Goal: Information Seeking & Learning: Learn about a topic

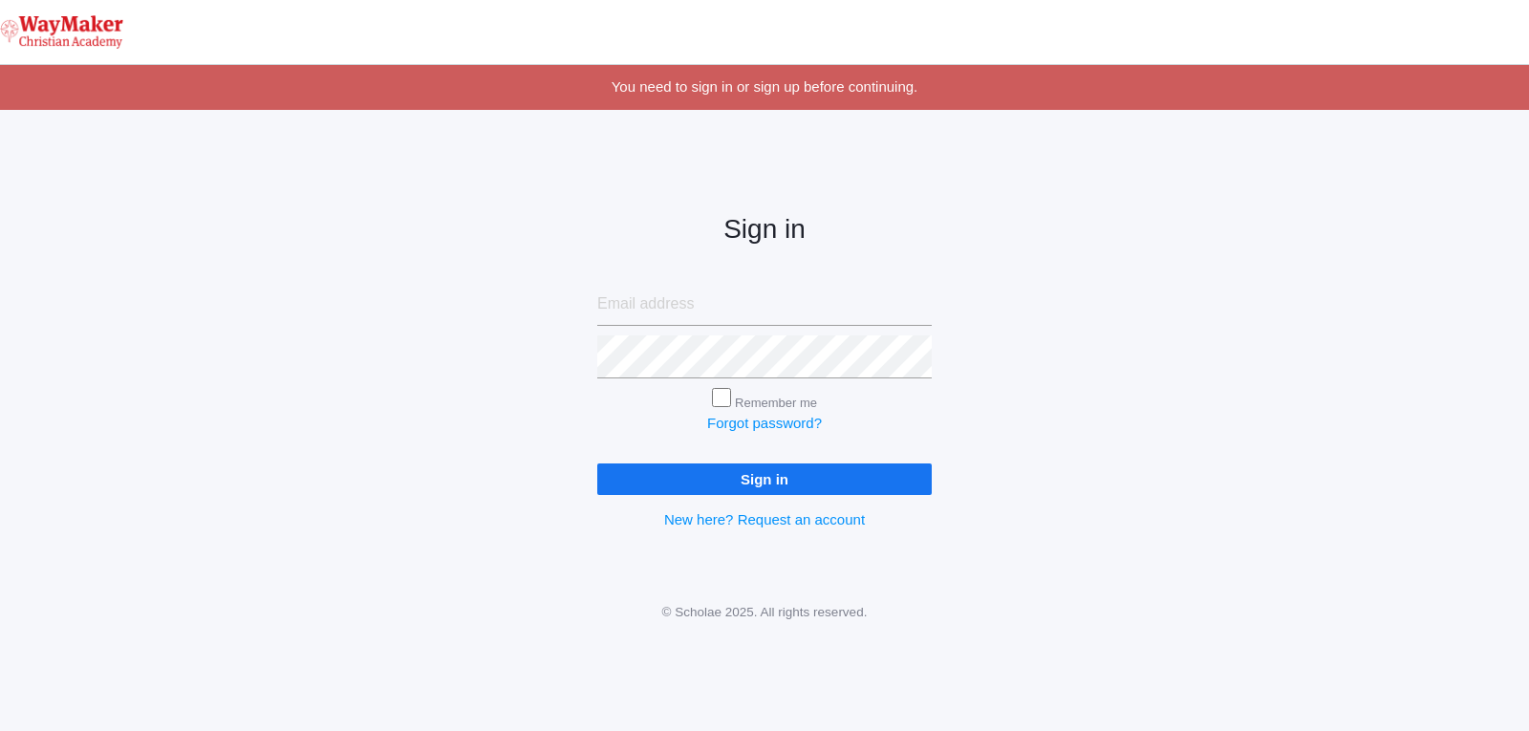
type input "[EMAIL_ADDRESS][DOMAIN_NAME]"
click at [715, 400] on input "Remember me" at bounding box center [721, 397] width 19 height 19
checkbox input "true"
click at [755, 475] on input "Sign in" at bounding box center [764, 479] width 334 height 32
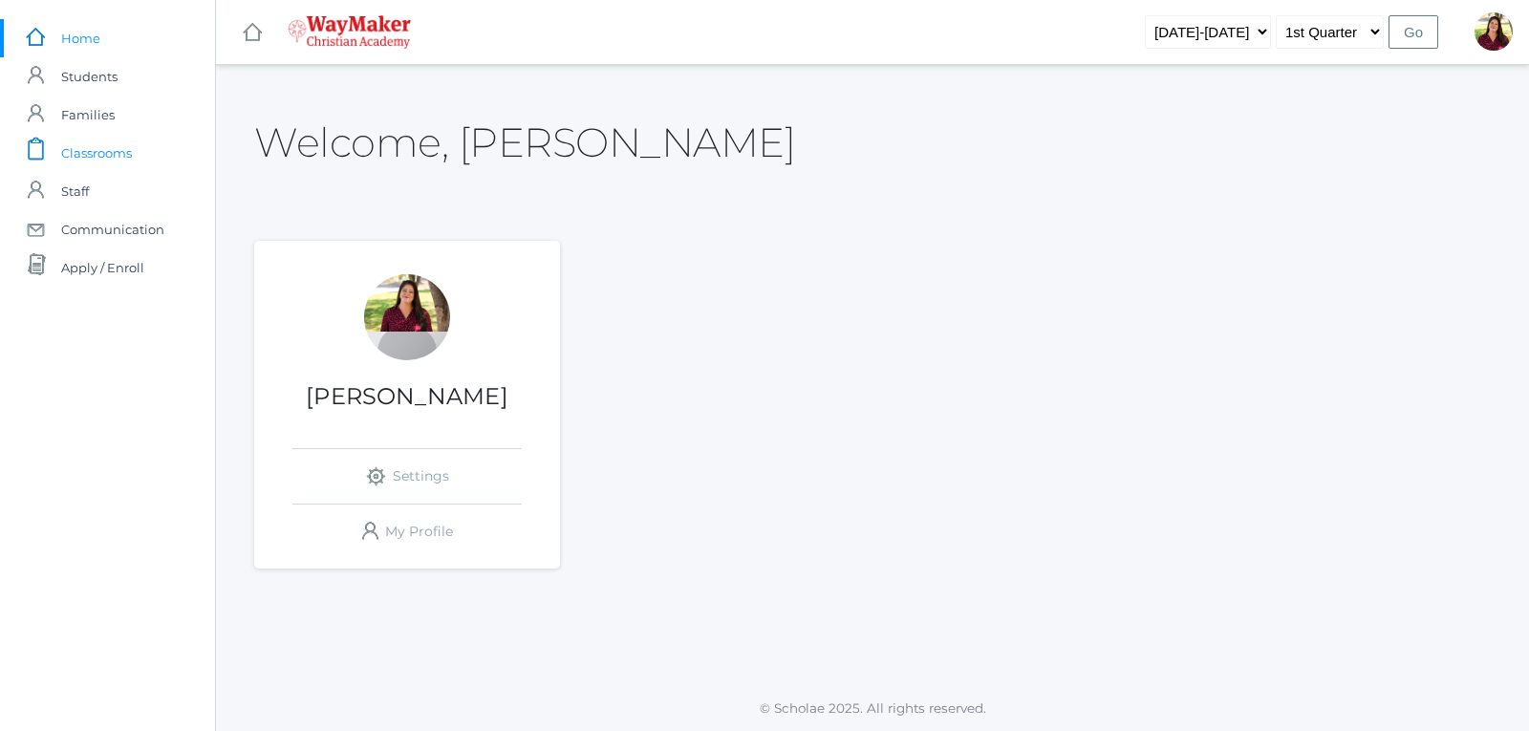
click at [130, 153] on span "Classrooms" at bounding box center [96, 153] width 71 height 38
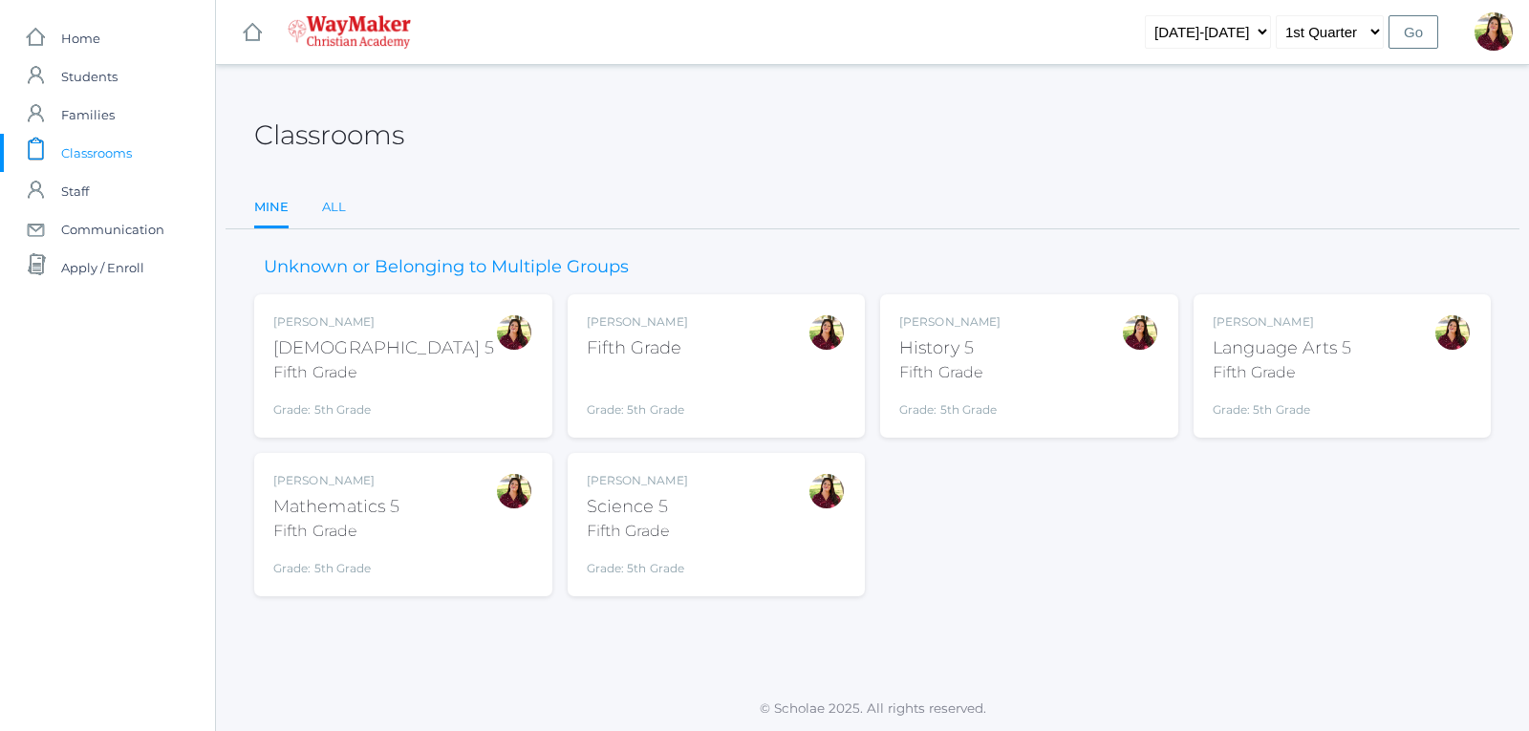
click at [329, 195] on link "All" at bounding box center [334, 207] width 24 height 38
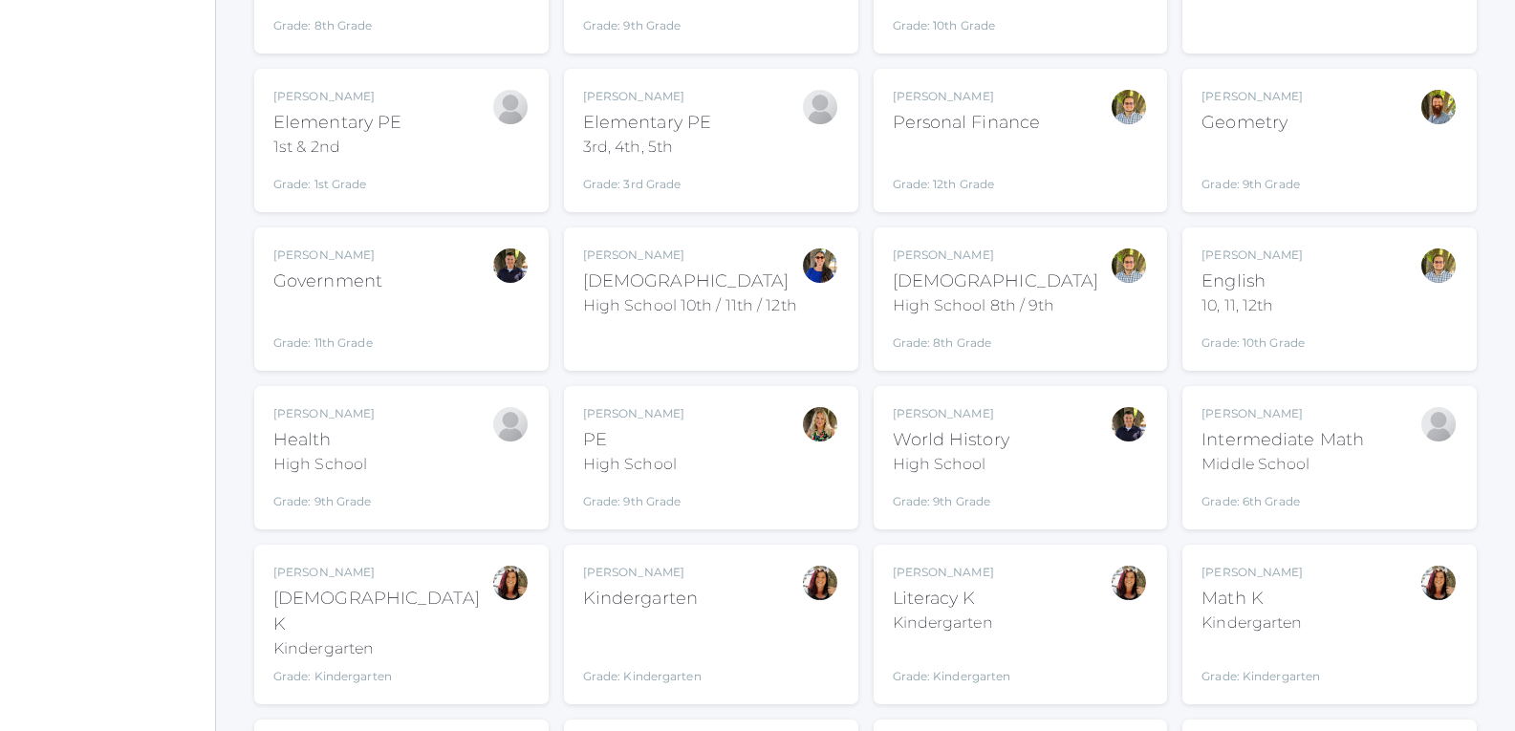
scroll to position [1624, 0]
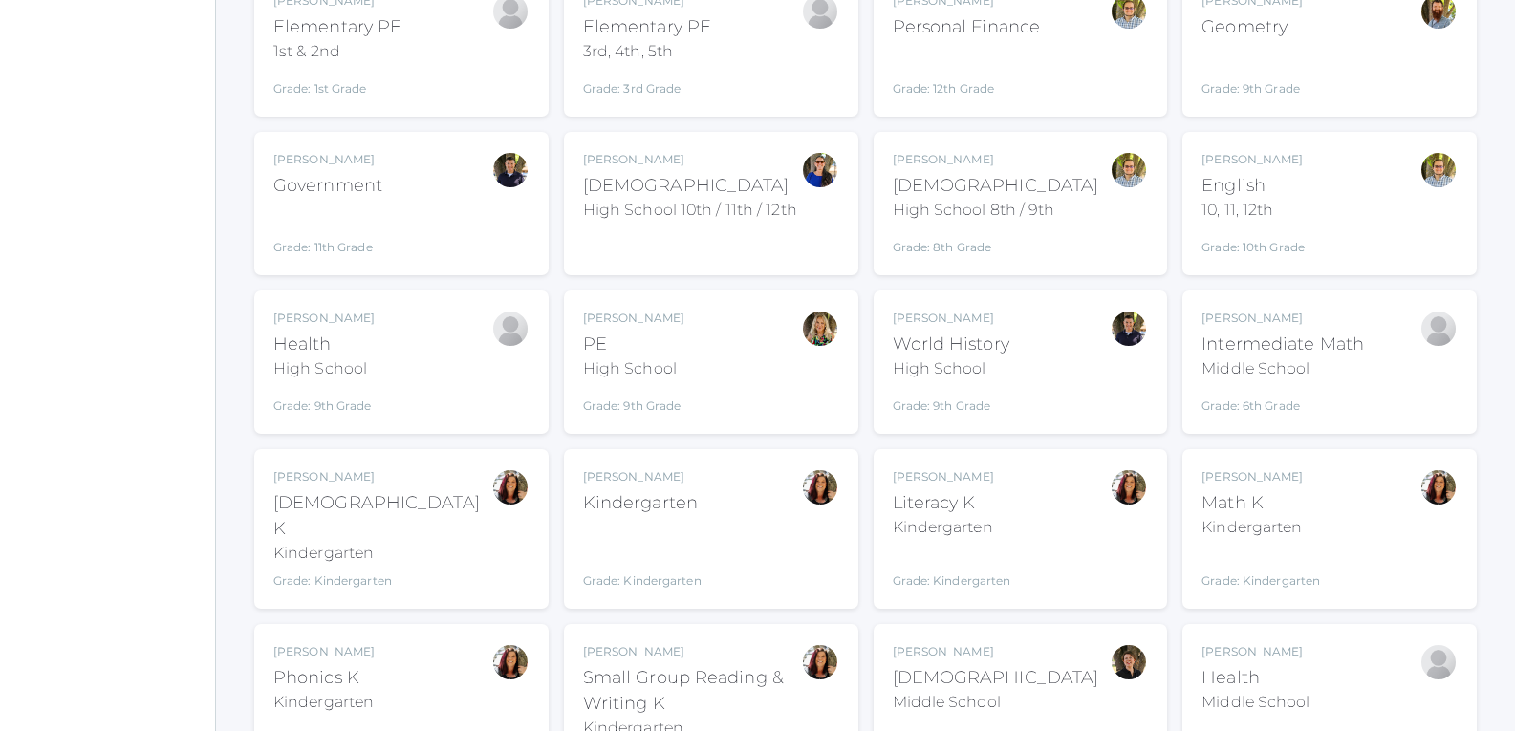
click at [642, 490] on div "Kindergarten" at bounding box center [642, 503] width 118 height 26
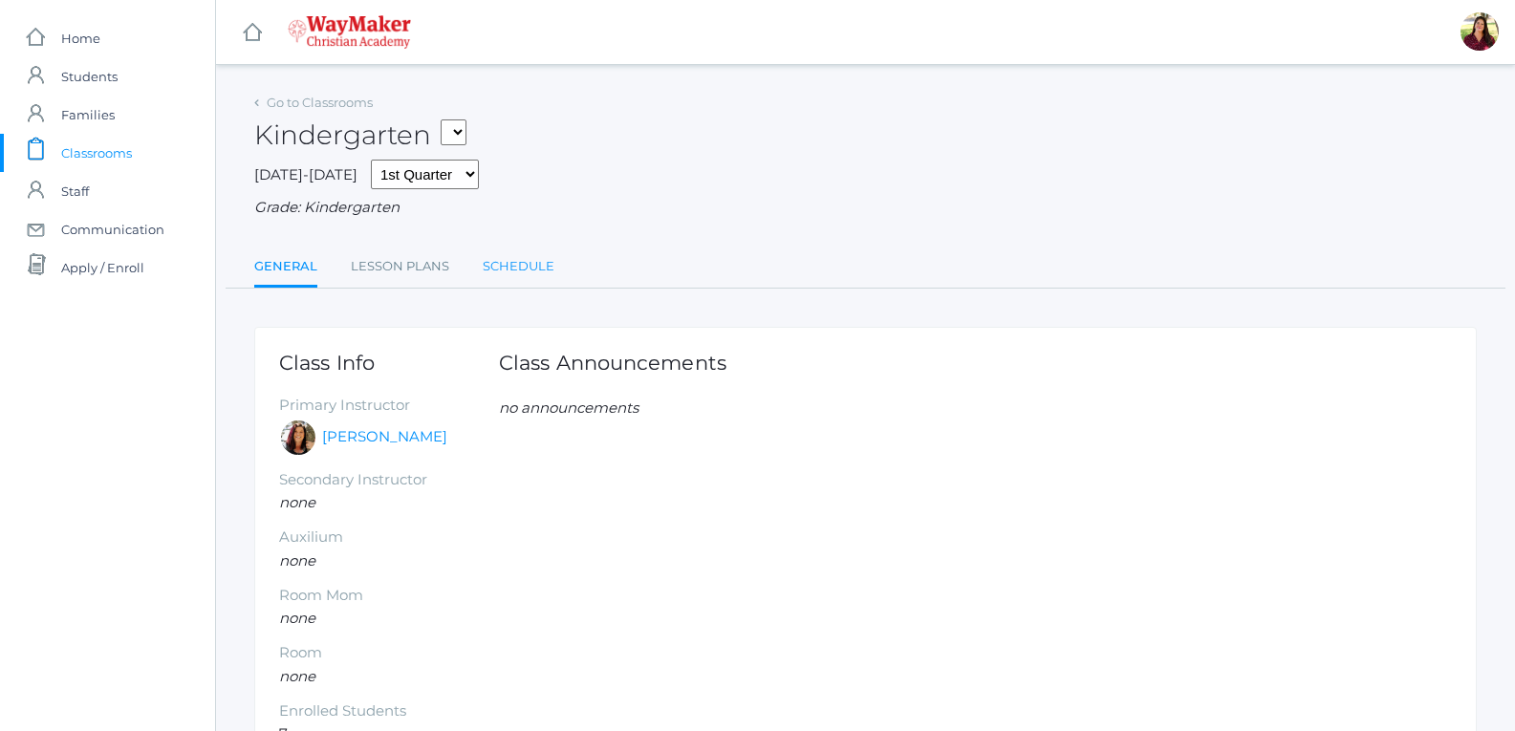
click at [489, 268] on link "Schedule" at bounding box center [519, 266] width 72 height 38
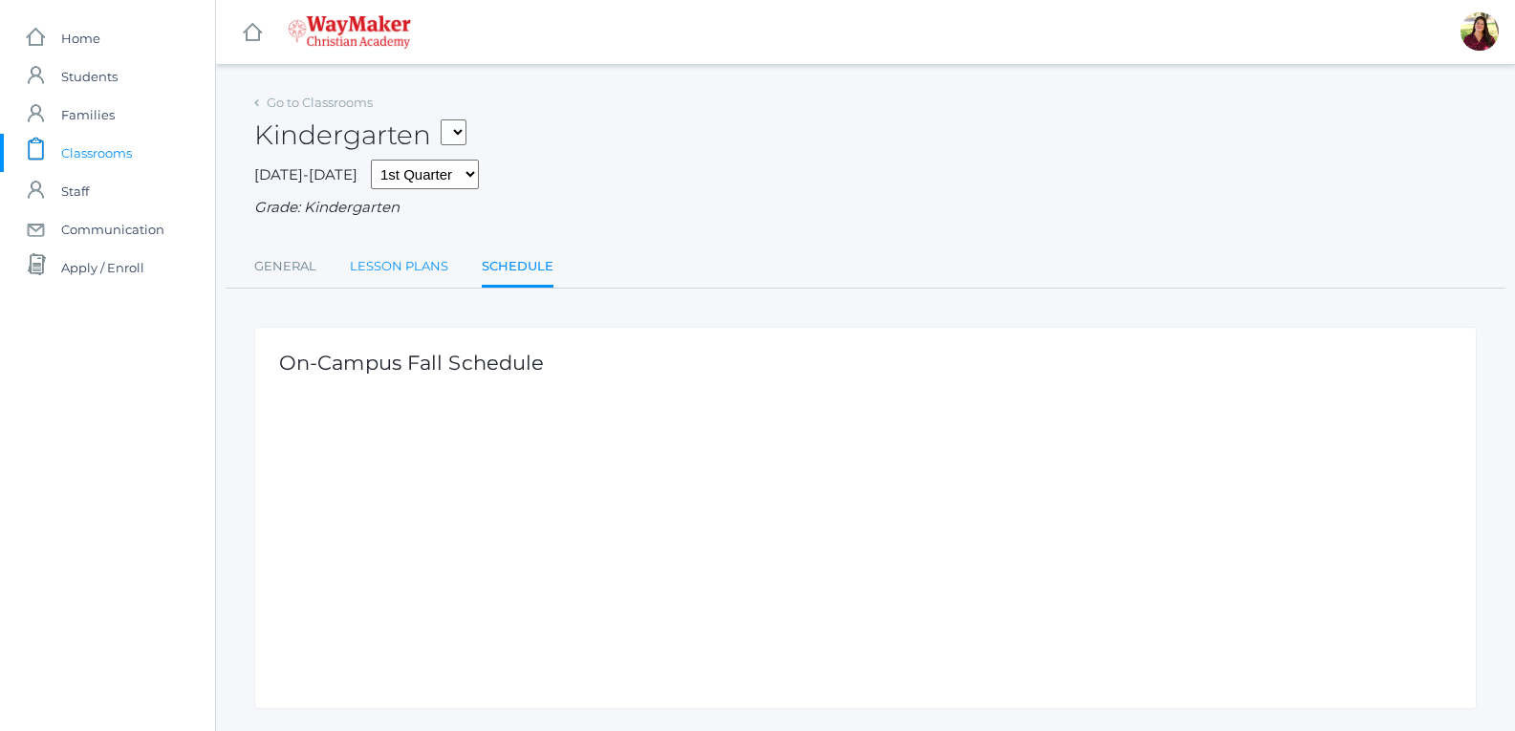
click at [384, 262] on link "Lesson Plans" at bounding box center [399, 266] width 98 height 38
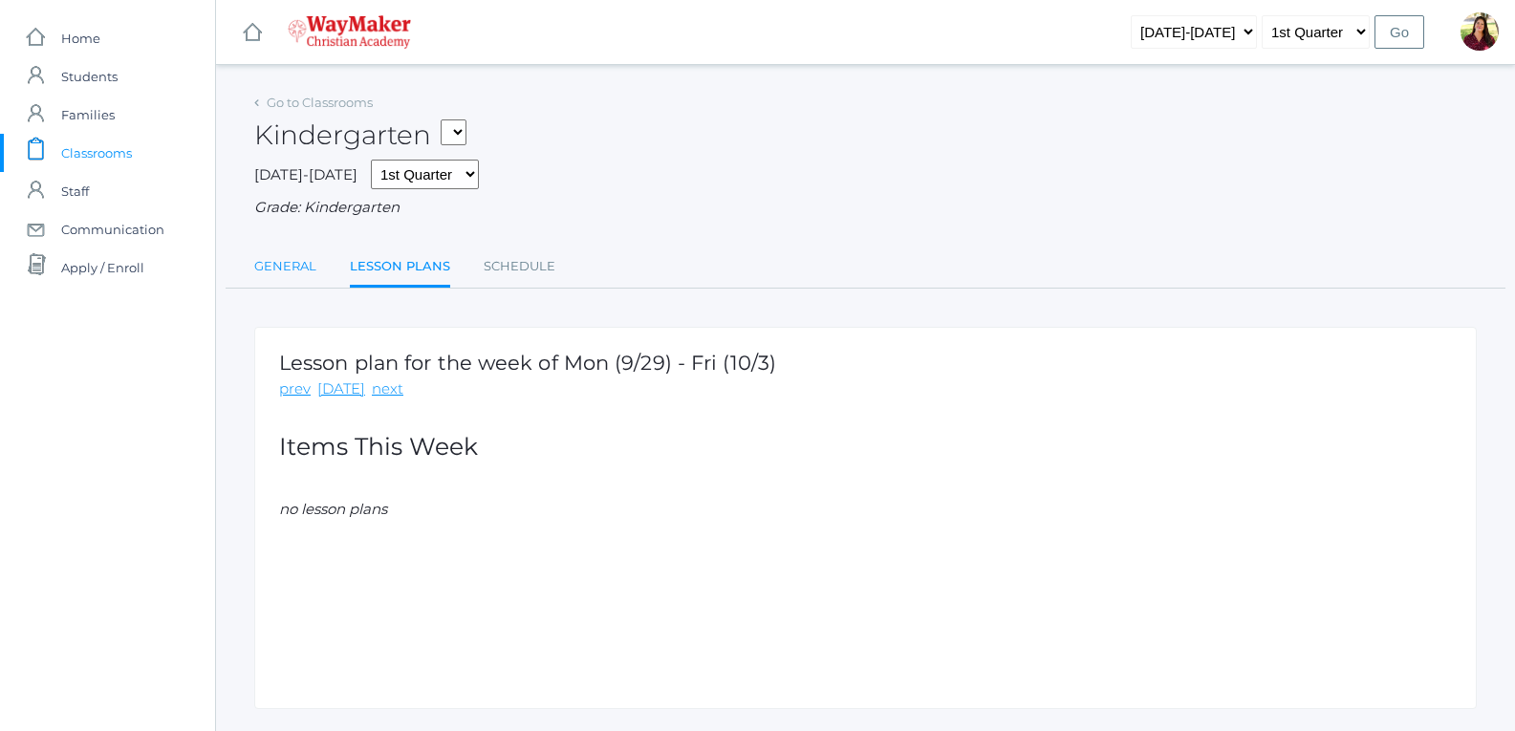
click at [311, 261] on link "General" at bounding box center [285, 266] width 62 height 38
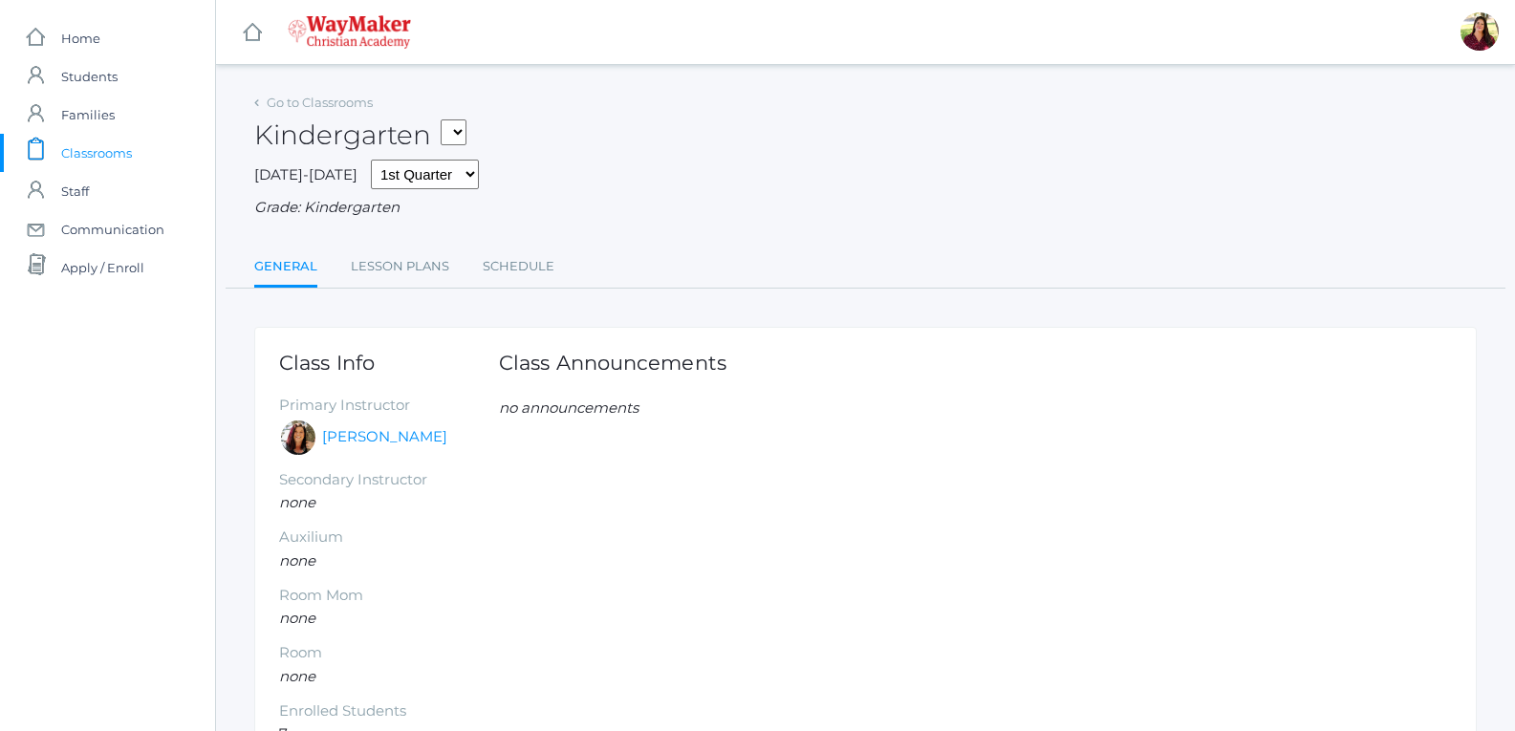
click at [462, 133] on select "05ELEM - Fifth Grade 05ELEM - History 5 Fifth Grade 05ELEM - Science 5 Fifth Gr…" at bounding box center [454, 132] width 26 height 26
click at [102, 56] on link "icons/ui/navigation/home Created with Sketch. Home" at bounding box center [107, 38] width 215 height 38
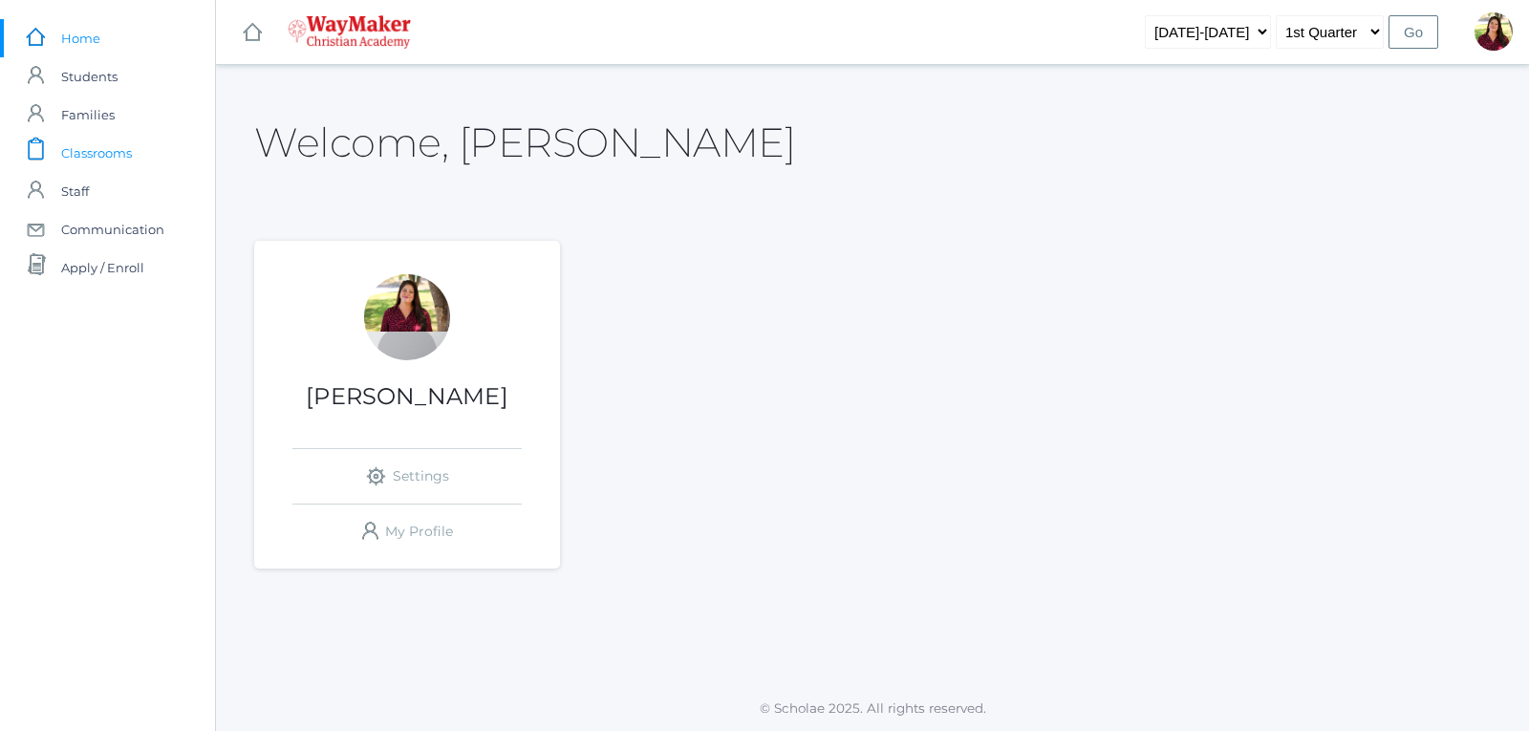
click at [134, 156] on link "icons/clipboard/plain Created with Sketch. Classrooms" at bounding box center [107, 153] width 215 height 38
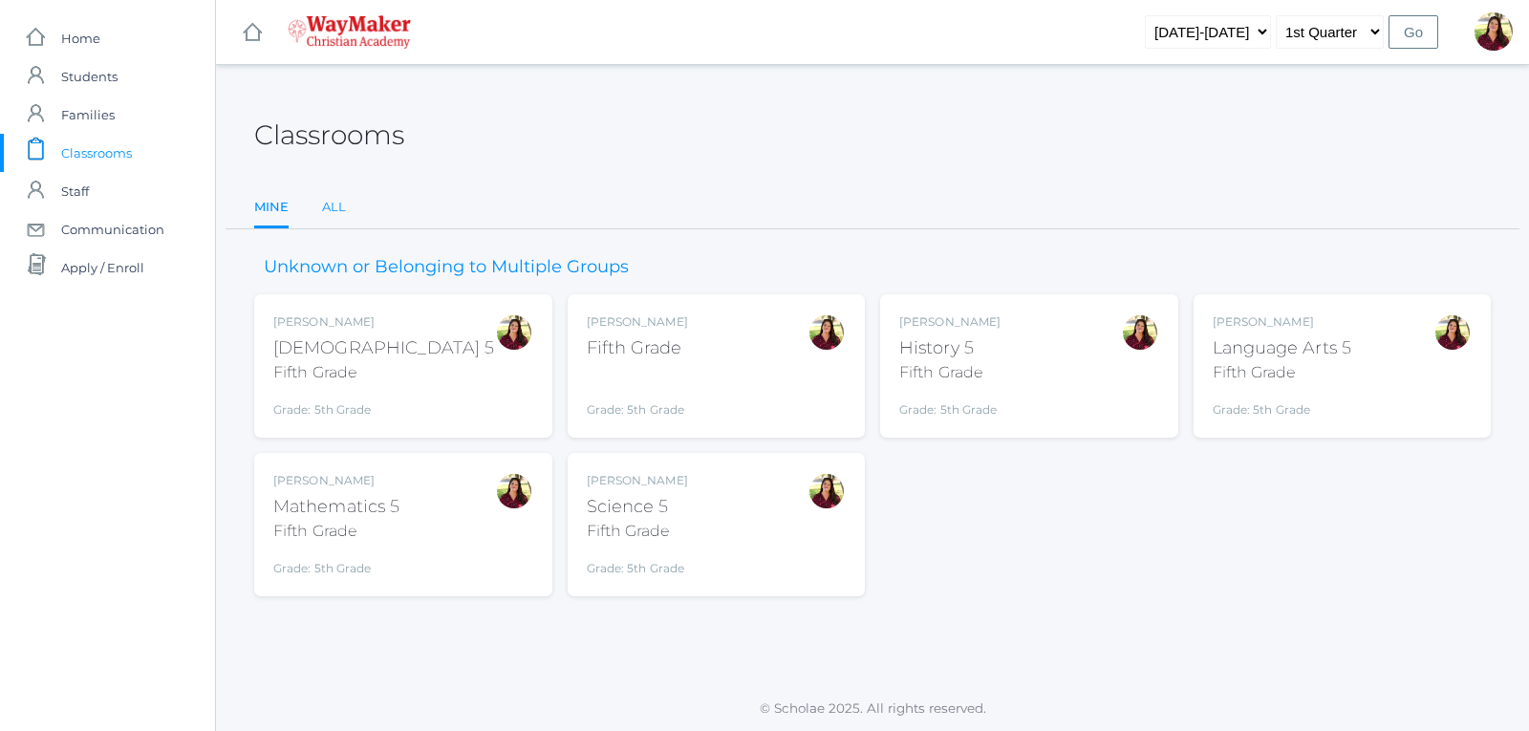
click at [334, 215] on link "All" at bounding box center [334, 207] width 24 height 38
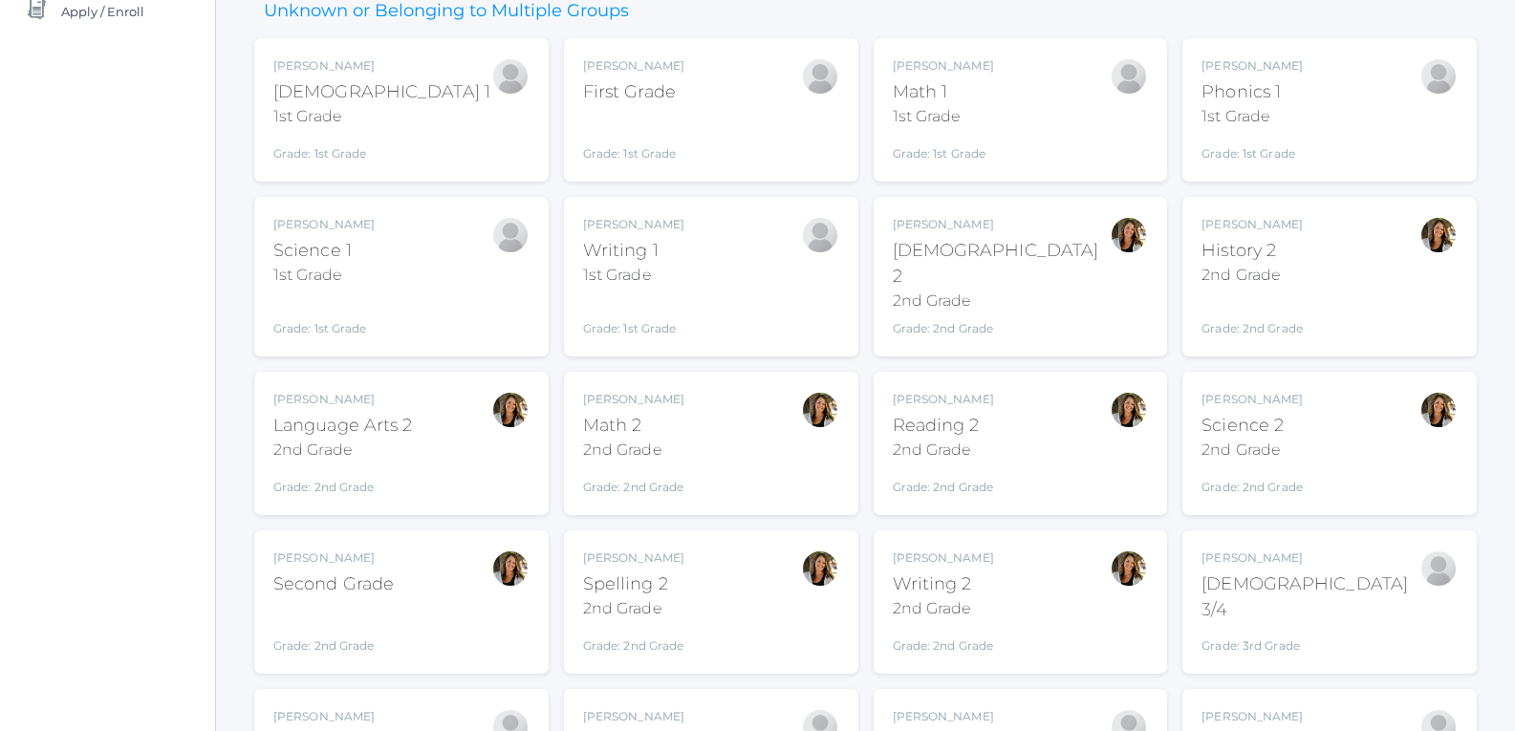
scroll to position [287, 0]
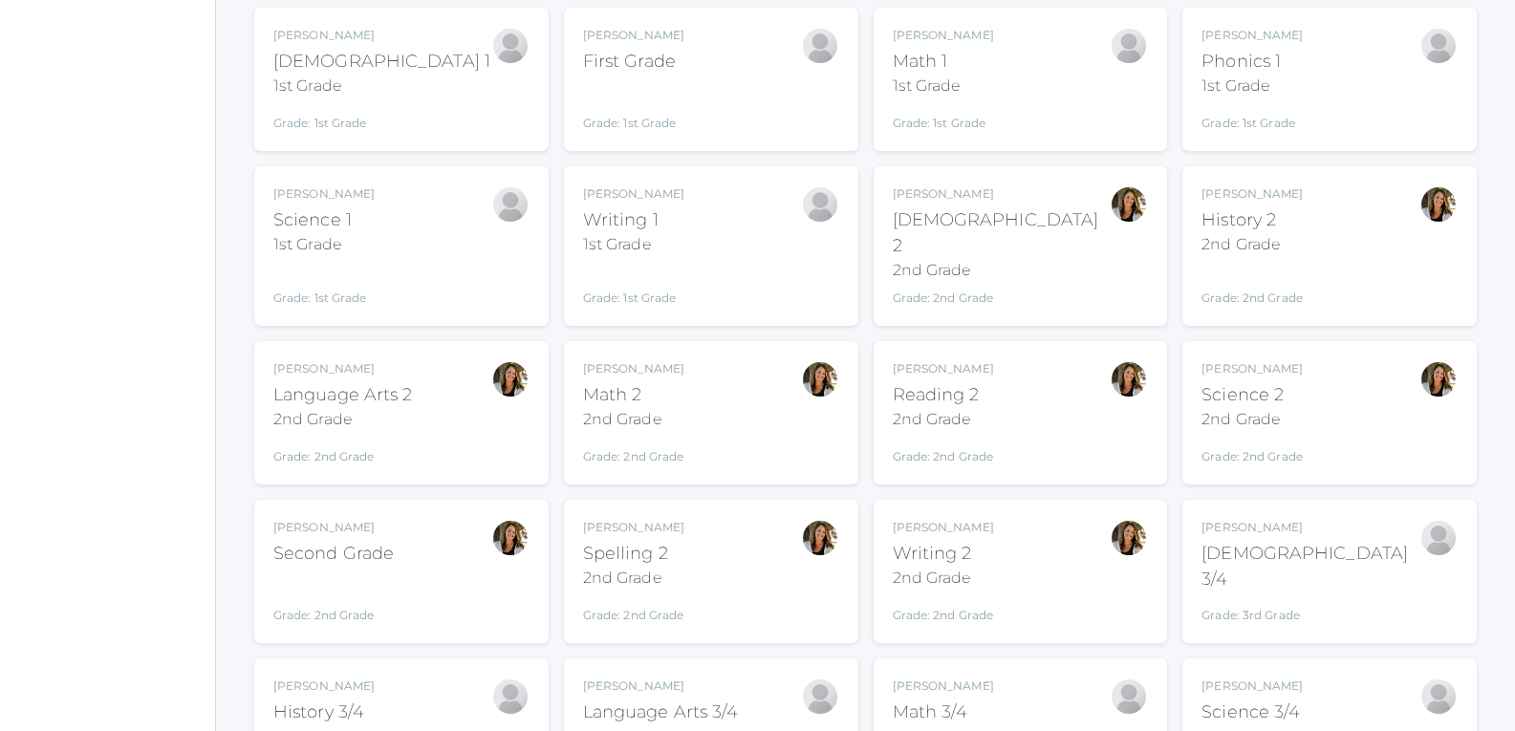
click at [357, 541] on div "Second Grade" at bounding box center [333, 554] width 120 height 26
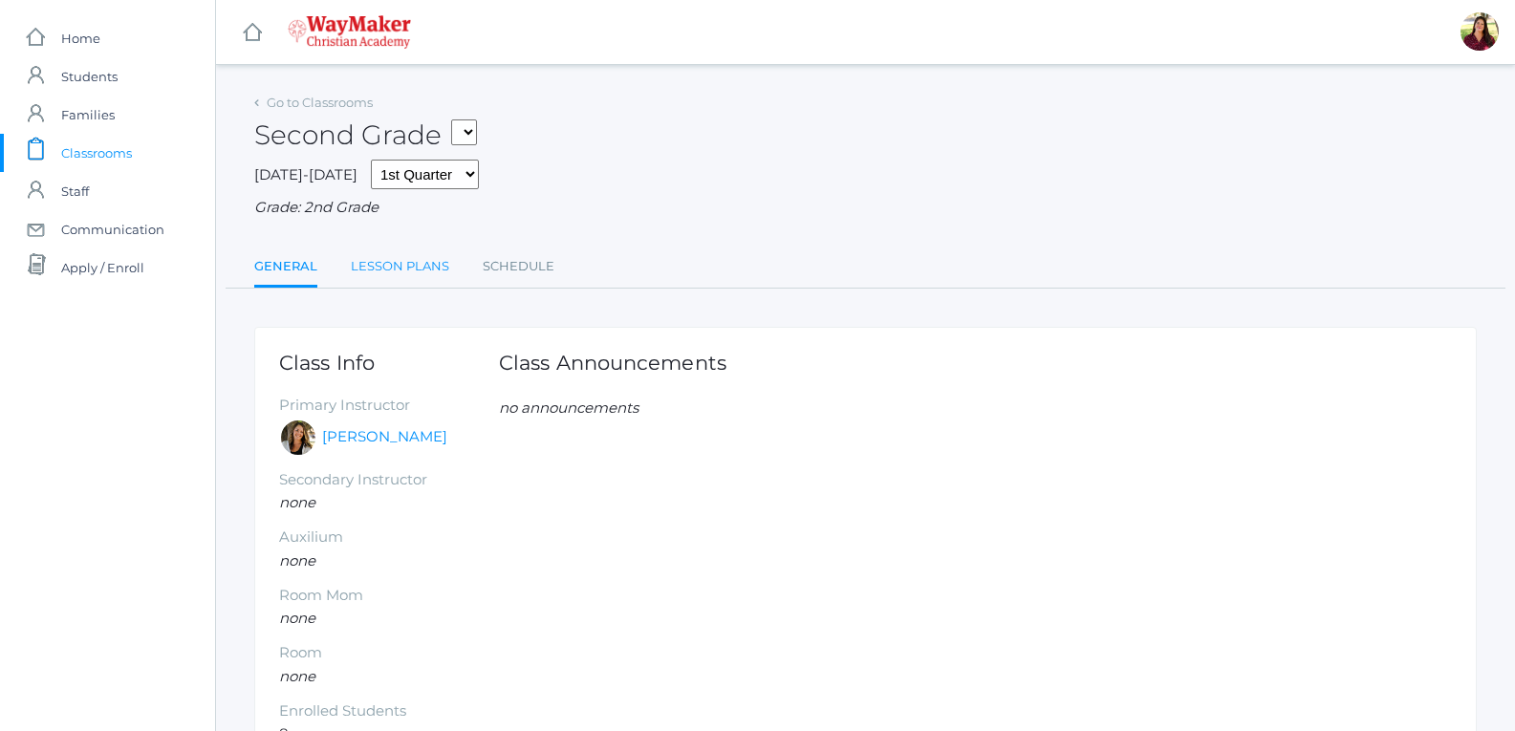
click at [398, 256] on link "Lesson Plans" at bounding box center [400, 266] width 98 height 38
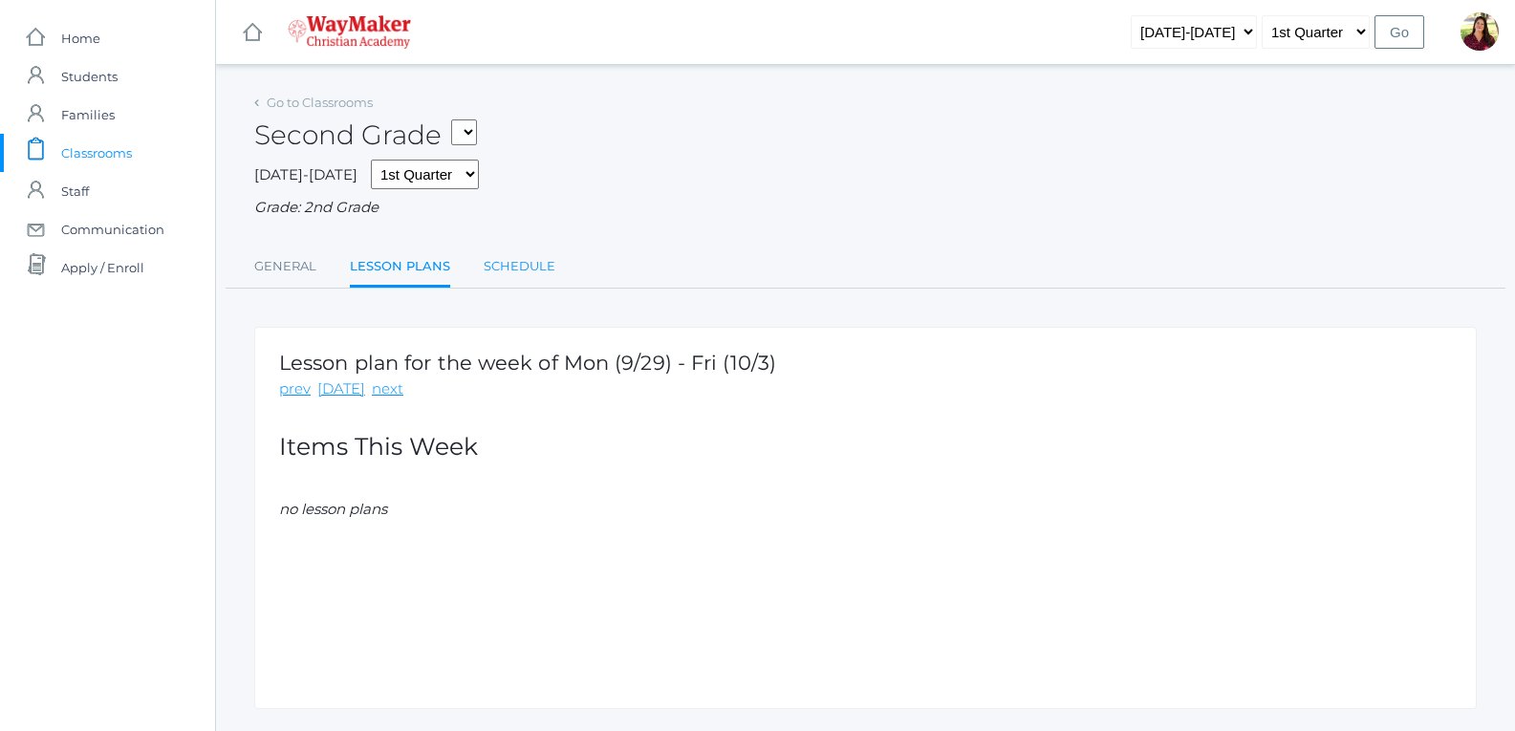
click at [507, 266] on link "Schedule" at bounding box center [520, 266] width 72 height 38
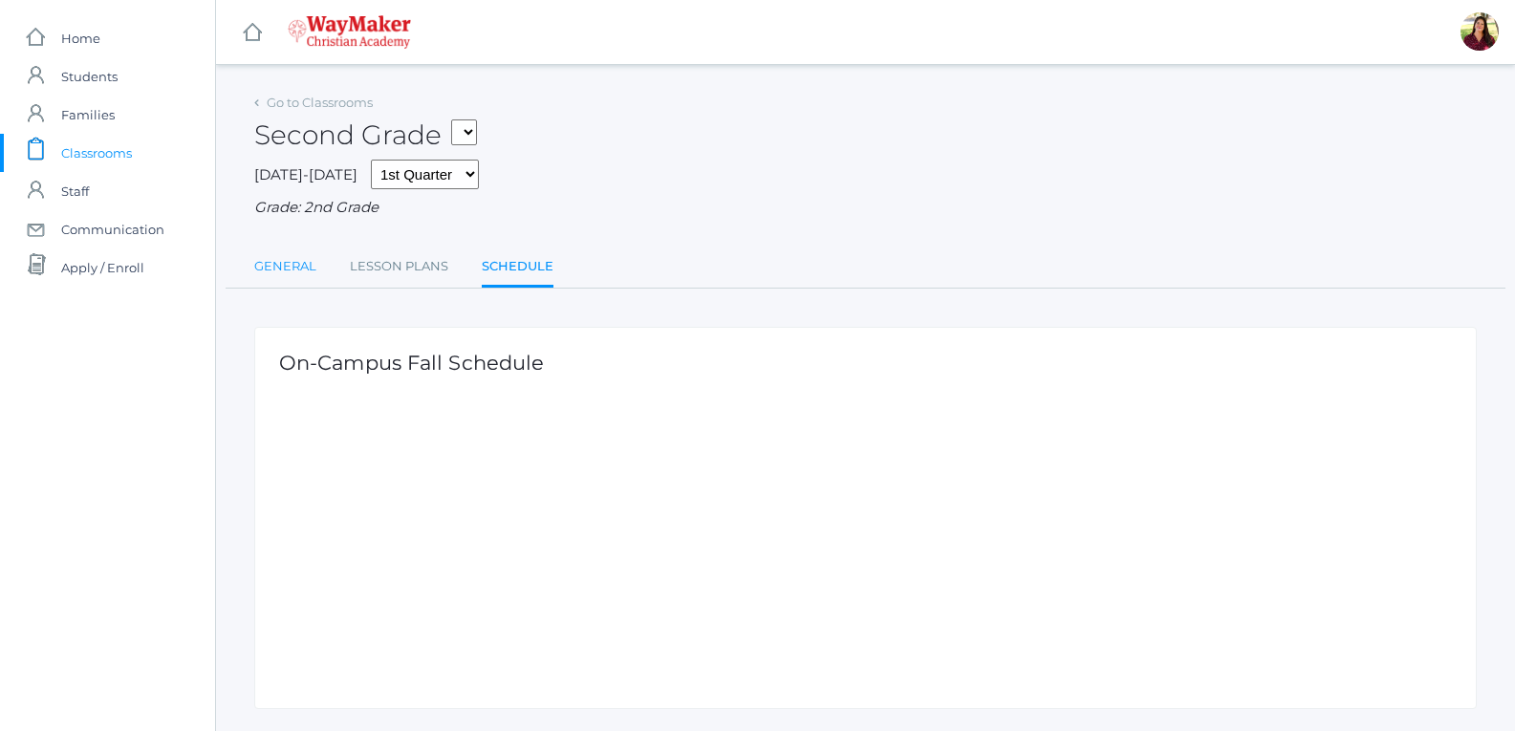
click at [286, 262] on link "General" at bounding box center [285, 266] width 62 height 38
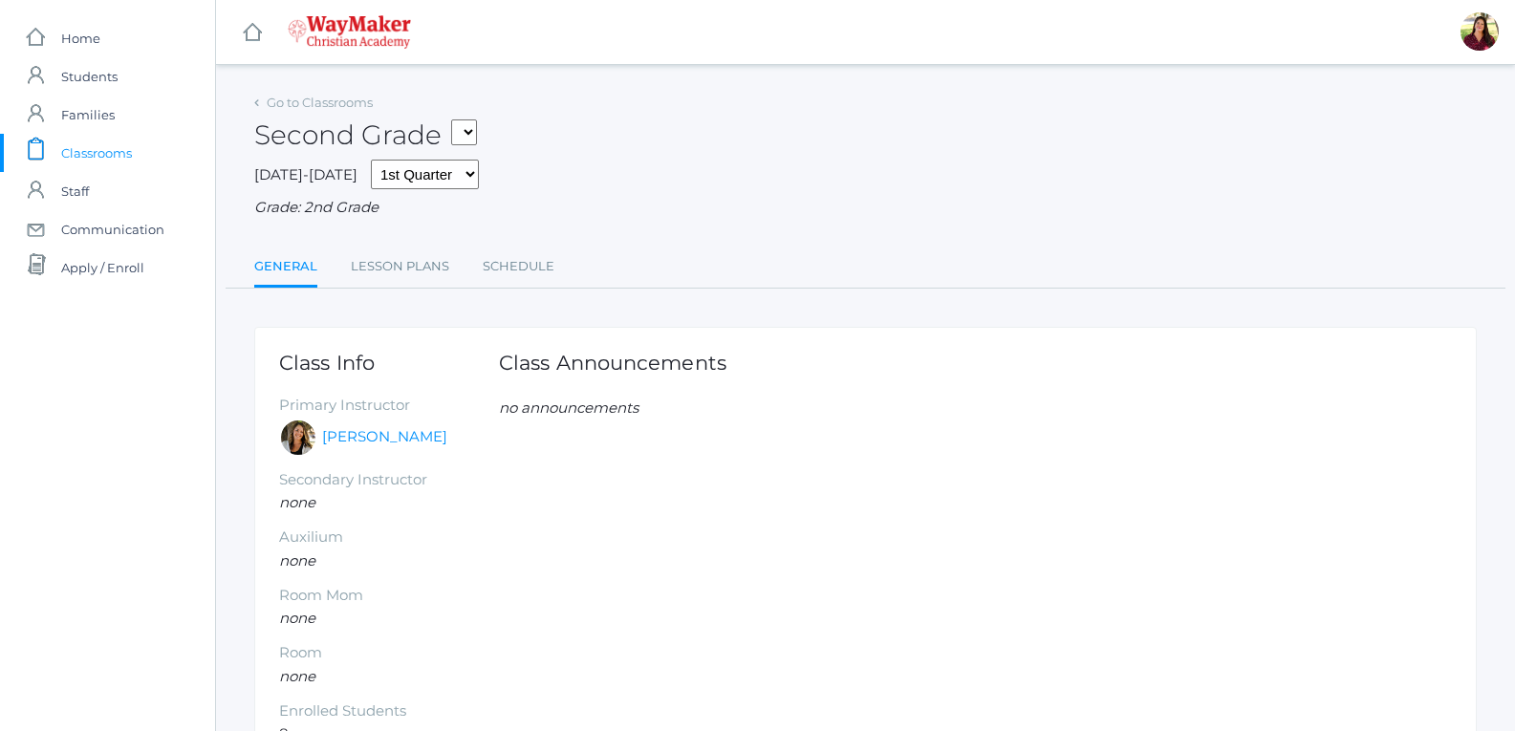
click at [90, 150] on span "Classrooms" at bounding box center [96, 153] width 71 height 38
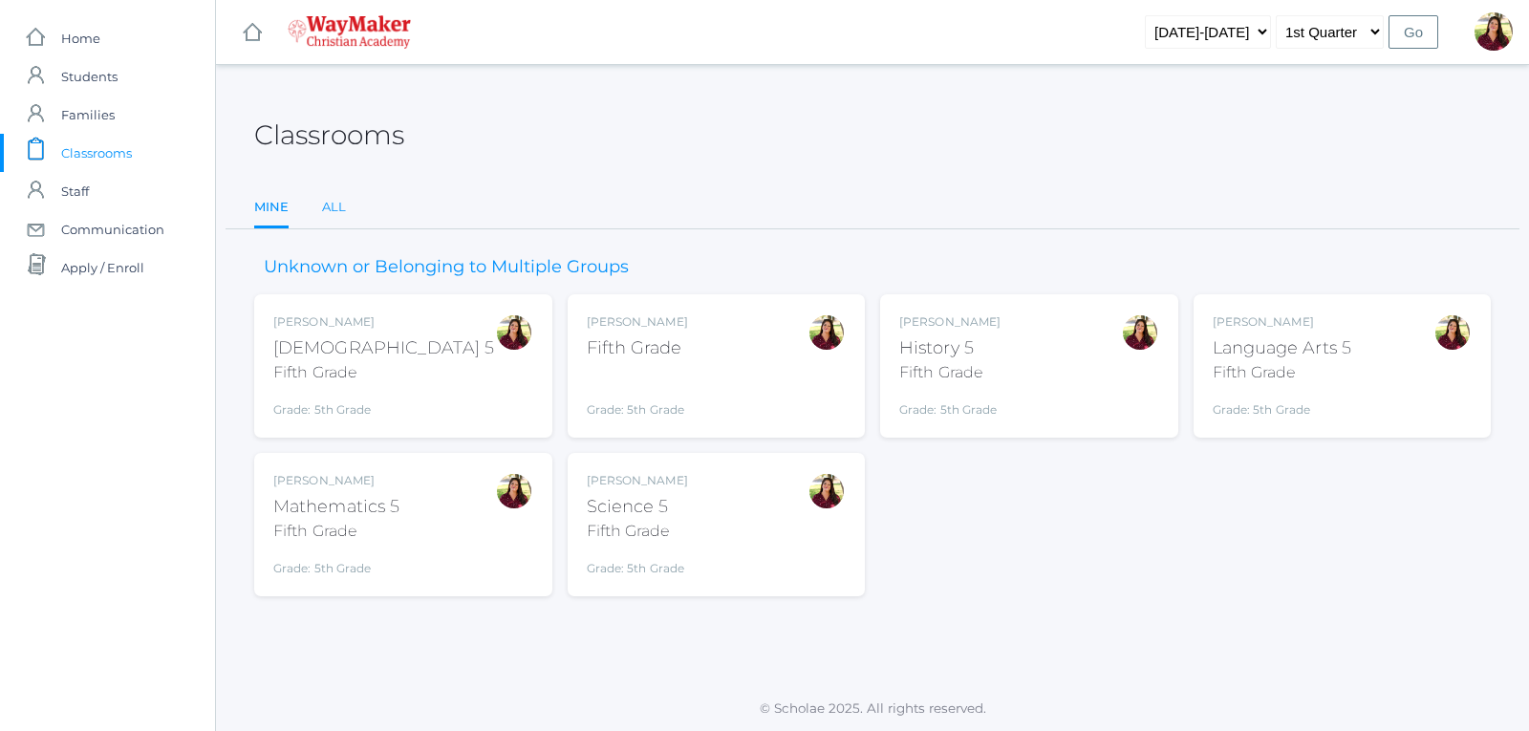
click at [329, 210] on link "All" at bounding box center [334, 207] width 24 height 38
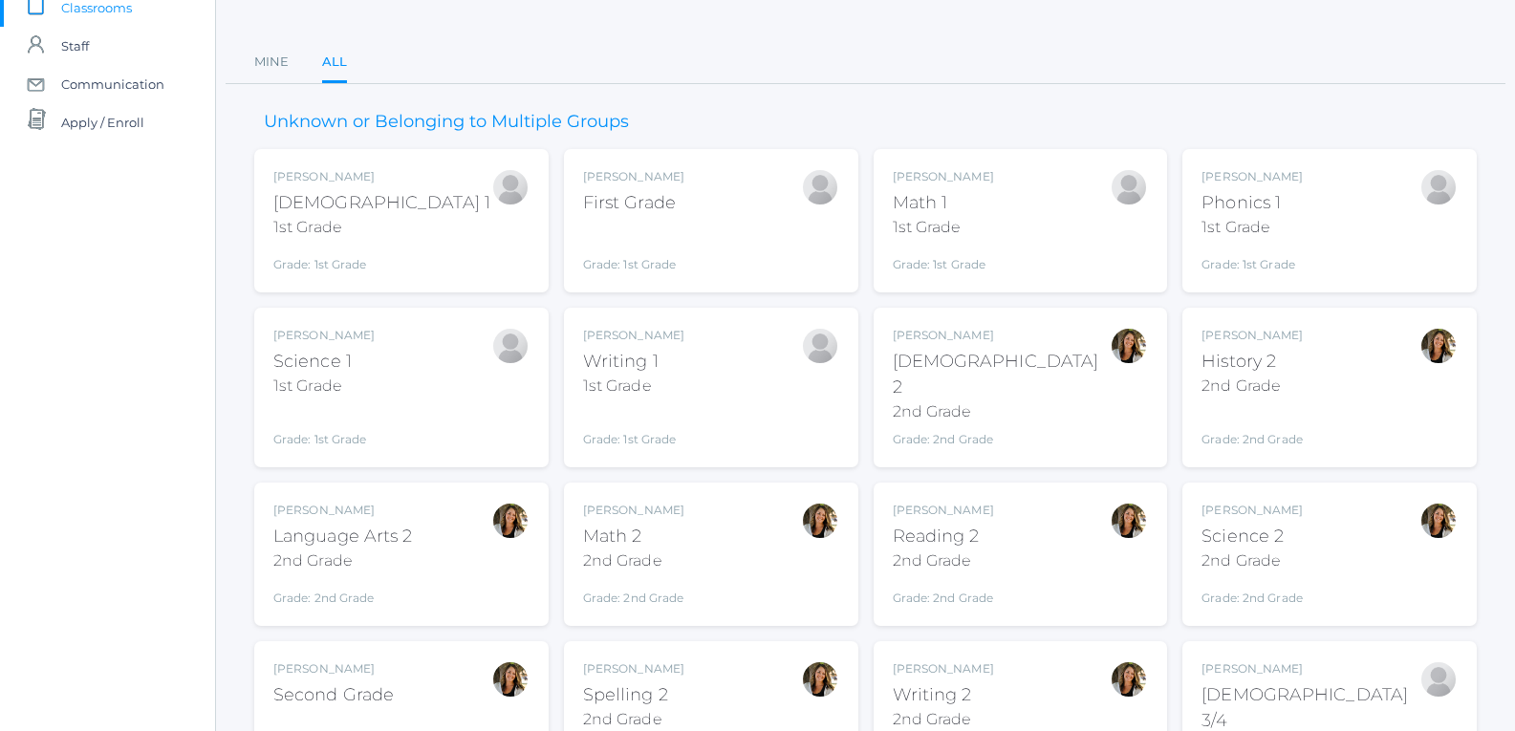
scroll to position [191, 0]
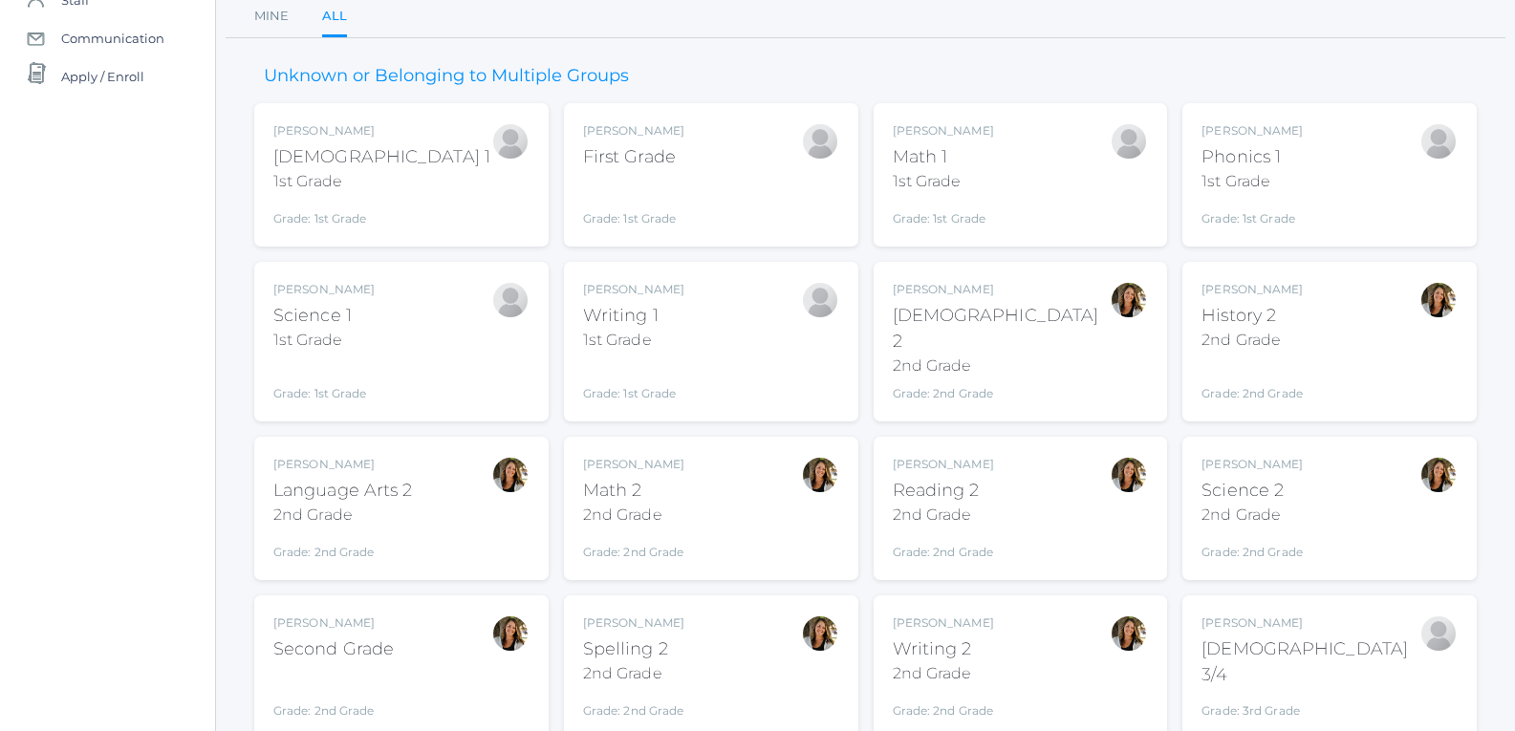
click at [623, 155] on div "First Grade" at bounding box center [633, 157] width 101 height 26
